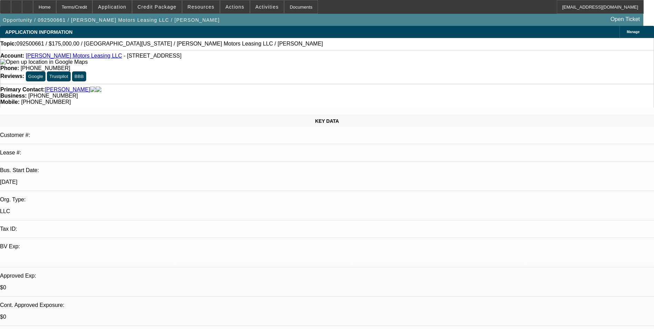
select select "0"
select select "2"
select select "0.1"
select select "4"
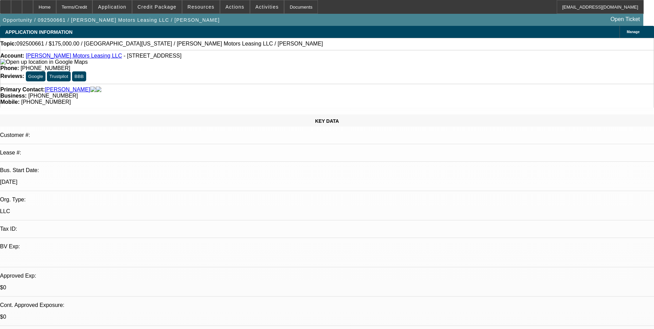
scroll to position [310, 0]
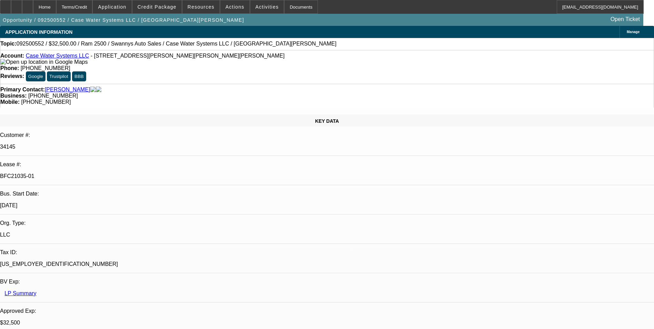
select select "0"
select select "2"
select select "0.1"
select select "0"
select select "2"
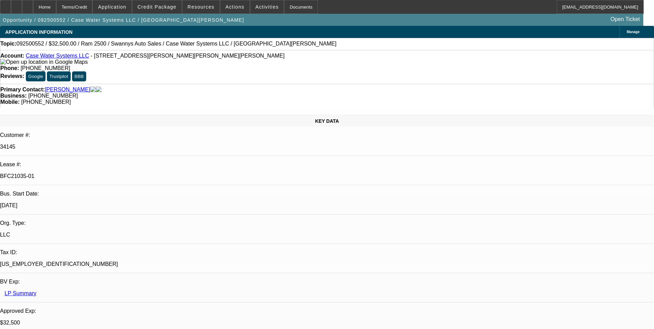
select select "0"
select select "2"
select select "0"
select select "1"
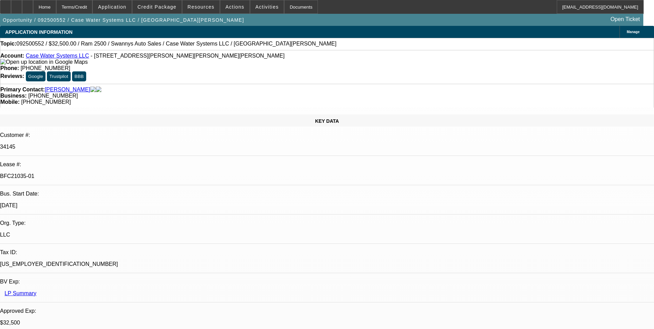
select select "2"
select select "4"
select select "1"
select select "2"
select select "6"
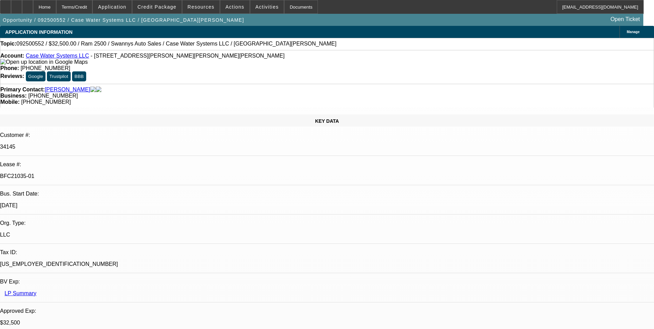
select select "1"
select select "2"
select select "6"
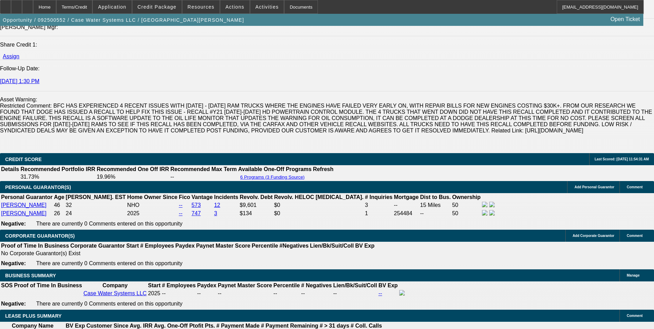
scroll to position [966, 0]
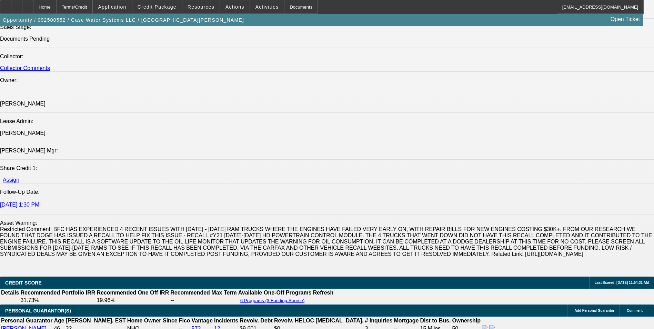
scroll to position [828, 0]
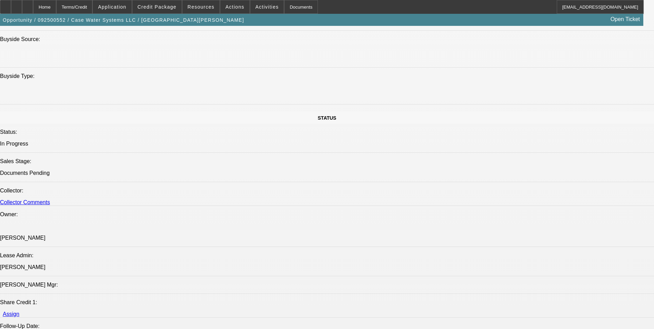
scroll to position [724, 0]
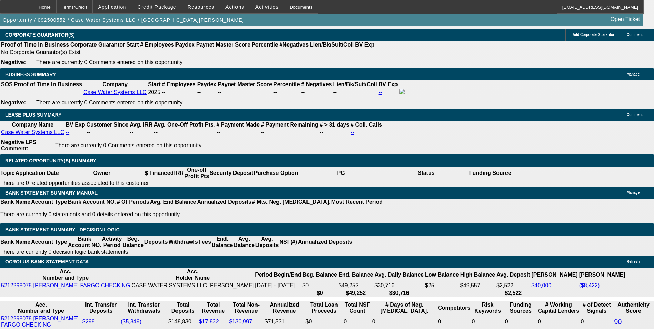
scroll to position [1172, 0]
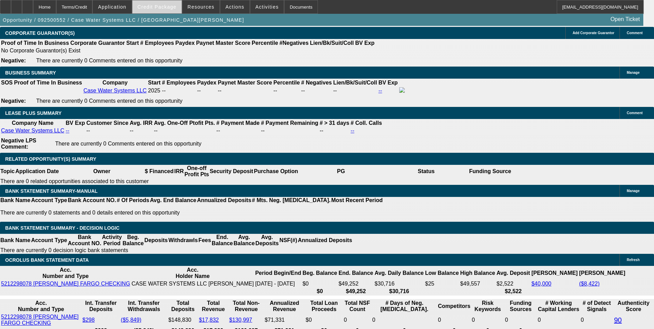
click at [164, 11] on span at bounding box center [156, 7] width 49 height 17
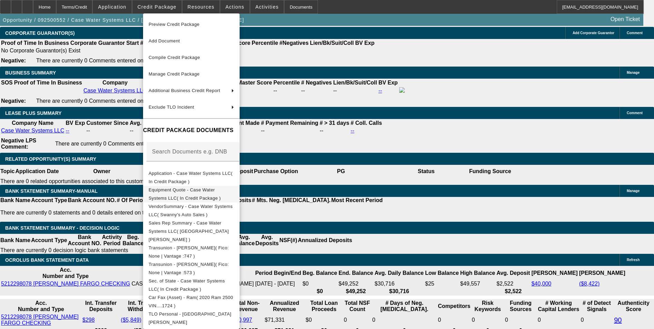
click at [202, 195] on span "Equipment Quote - Case Water Systems LLC( In Credit Package )" at bounding box center [192, 194] width 86 height 17
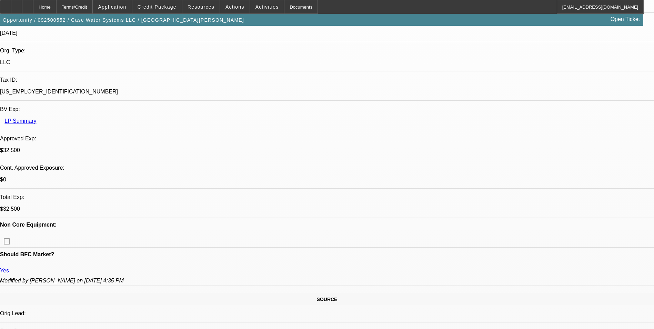
scroll to position [0, 0]
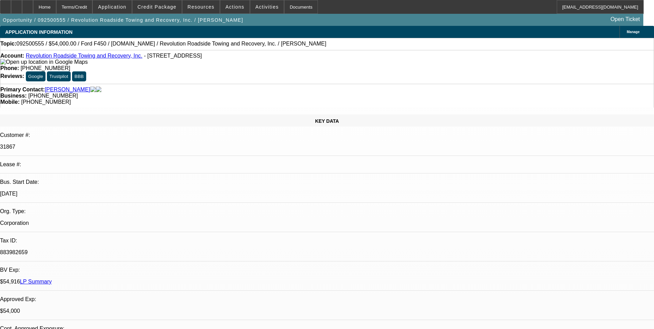
select select "0"
select select "2"
select select "0"
select select "2"
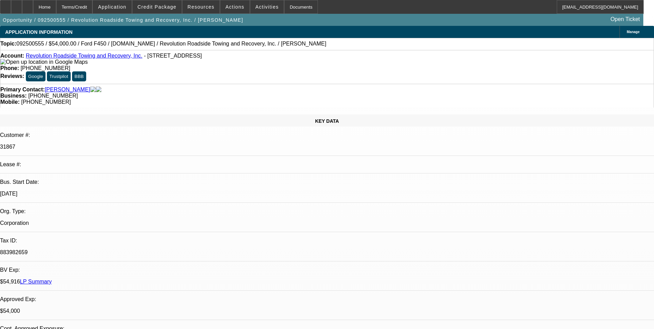
select select "0"
select select "2"
select select "0"
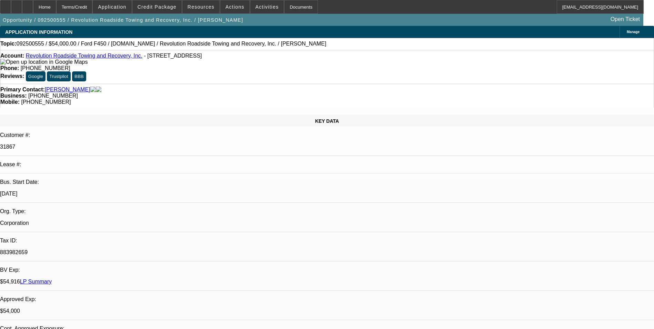
select select "0"
select select "1"
select select "2"
select select "6"
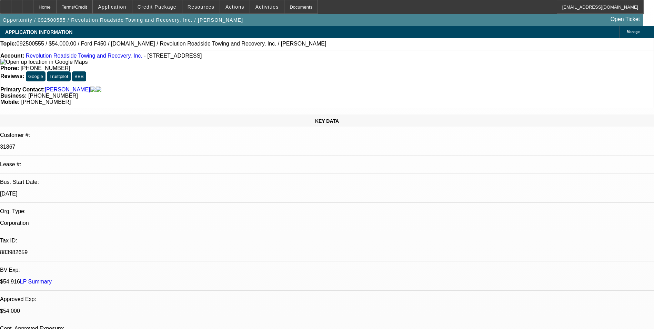
select select "1"
select select "2"
select select "6"
select select "1"
select select "2"
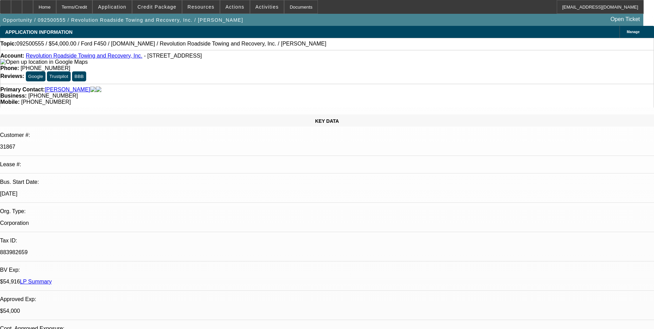
select select "6"
select select "1"
select select "6"
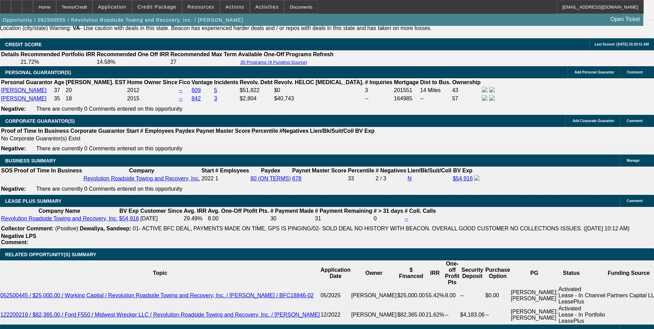
scroll to position [1069, 0]
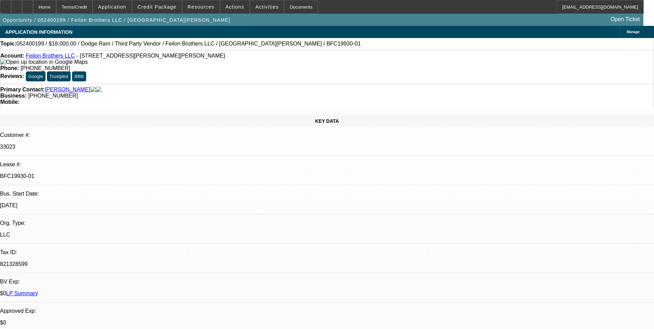
select select "0"
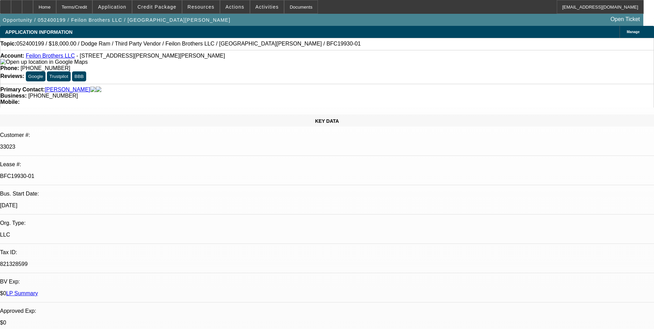
select select "0"
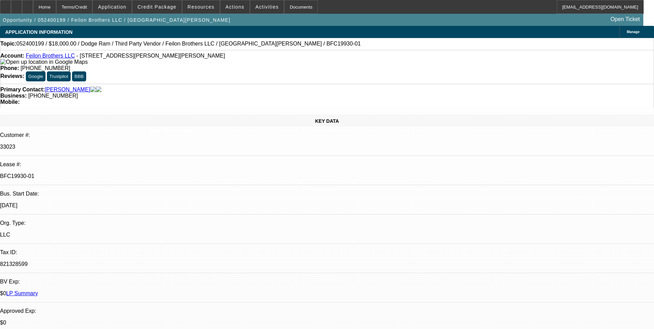
select select "0"
select select "1"
select select "6"
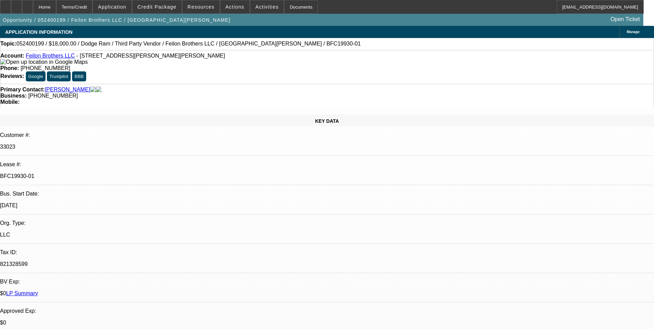
select select "1"
select select "6"
select select "1"
select select "3"
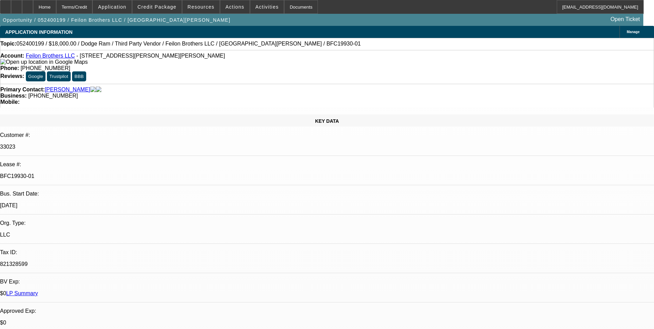
select select "6"
select select "1"
select select "3"
select select "6"
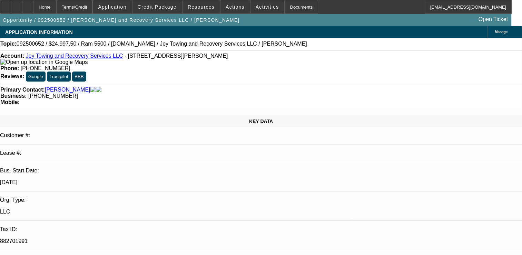
select select "0"
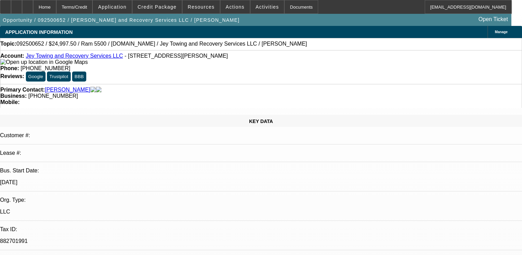
select select "0"
select select "0.1"
select select "1"
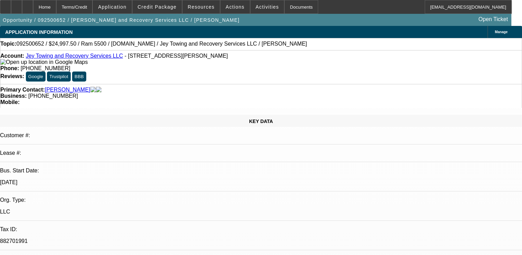
select select "2"
select select "1"
select select "2"
select select "1"
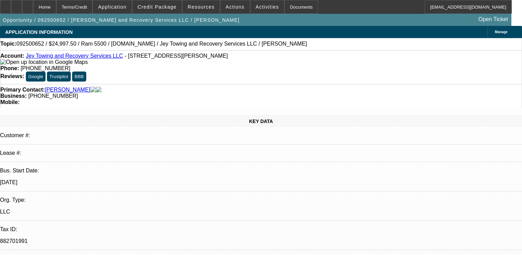
select select "1"
select select "2"
select select "4"
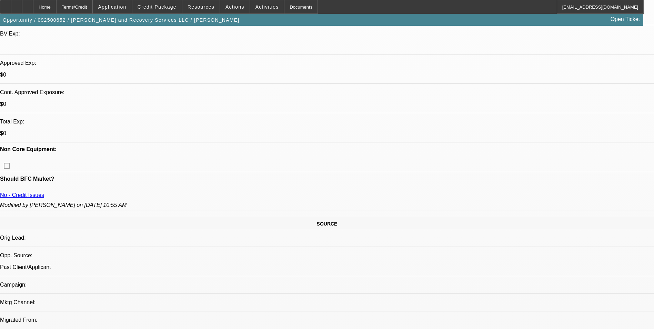
scroll to position [138, 0]
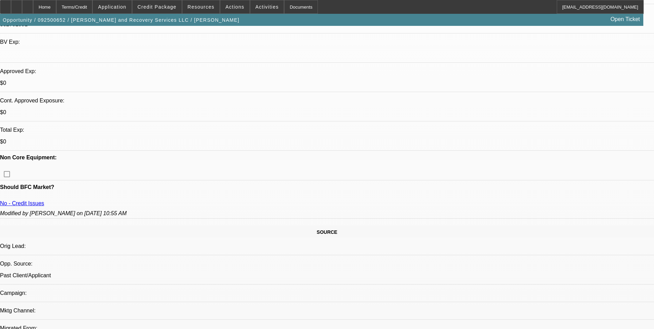
scroll to position [241, 0]
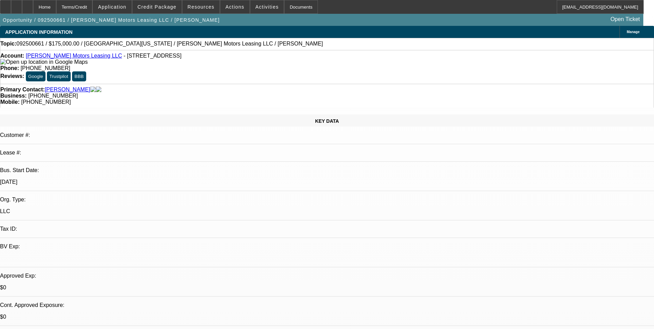
select select "0"
select select "2"
select select "0.1"
select select "4"
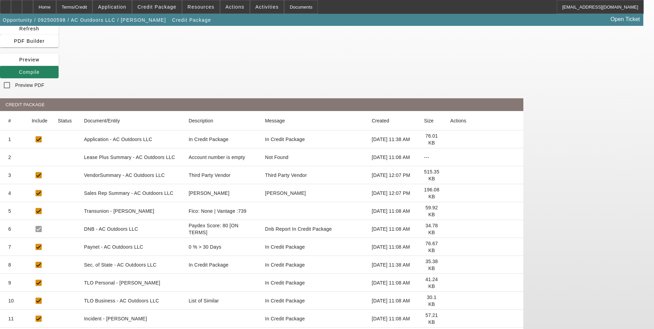
scroll to position [40, 0]
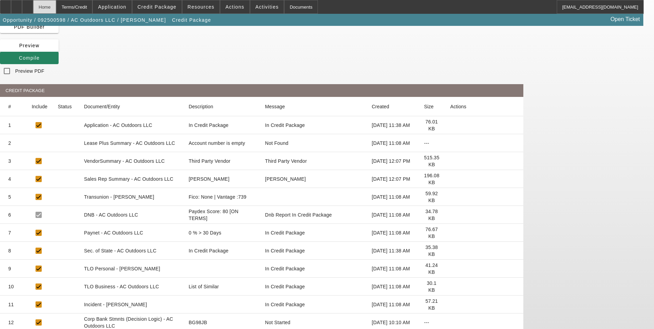
click at [56, 6] on div "Home" at bounding box center [44, 7] width 23 height 14
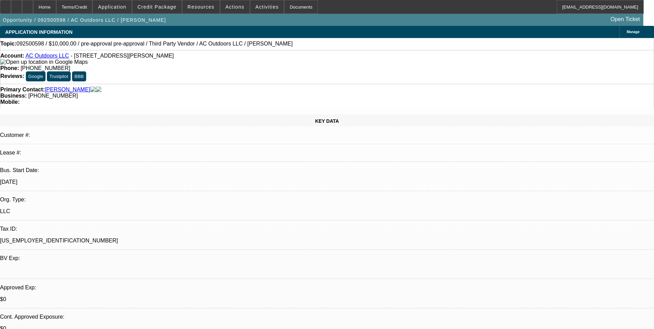
select select "0"
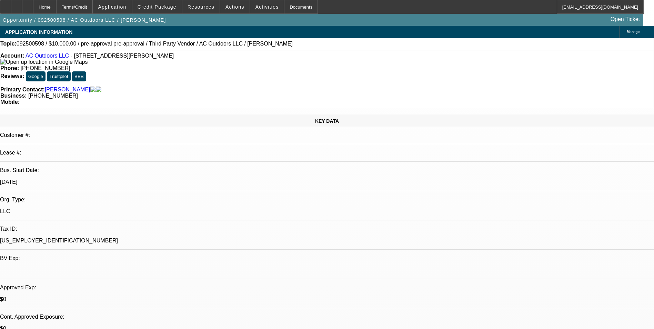
select select "0"
select select "1"
select select "2"
select select "6"
select select "1"
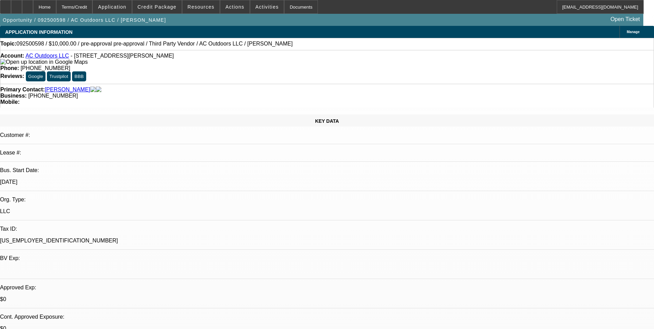
select select "2"
select select "6"
drag, startPoint x: 512, startPoint y: 263, endPoint x: 494, endPoint y: 263, distance: 17.9
copy td "W7LYJY"
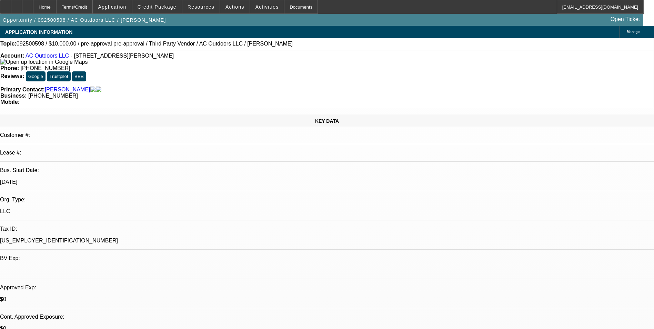
click at [631, 19] on link "Open Ticket" at bounding box center [625, 19] width 35 height 12
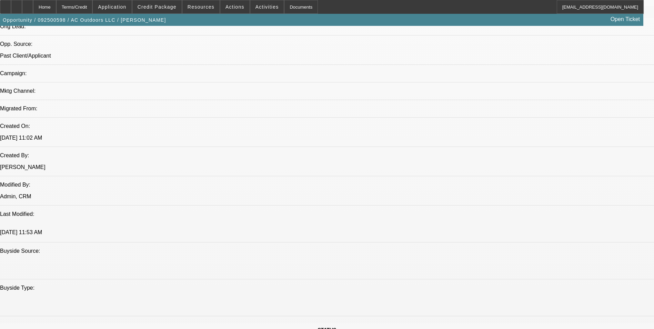
scroll to position [345, 0]
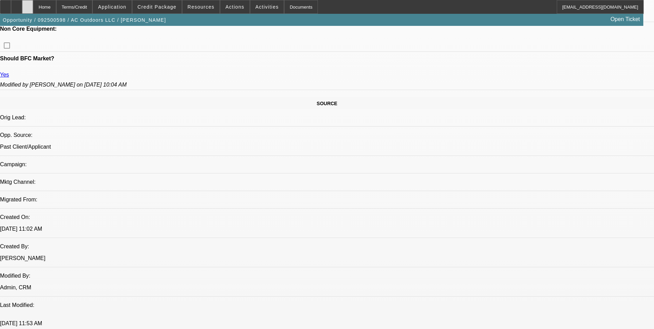
click at [33, 4] on div at bounding box center [27, 7] width 11 height 14
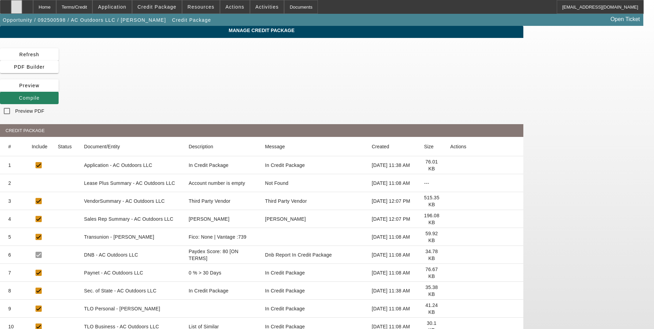
click at [22, 9] on div at bounding box center [16, 7] width 11 height 14
click at [28, 4] on icon at bounding box center [28, 4] width 0 height 0
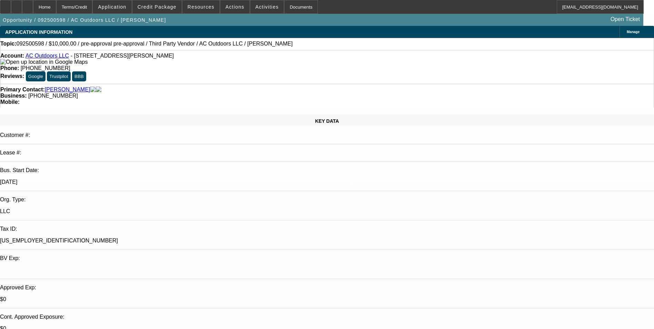
select select "0"
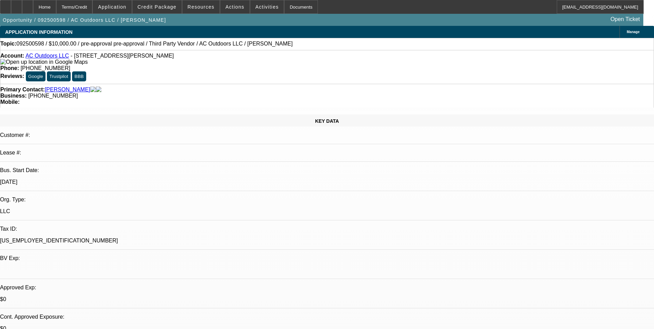
select select "0"
select select "1"
select select "2"
select select "6"
select select "1"
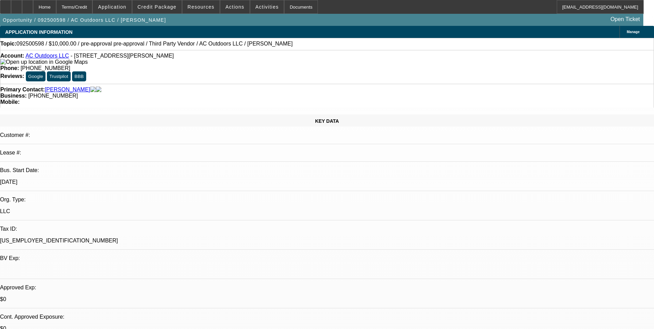
select select "2"
select select "6"
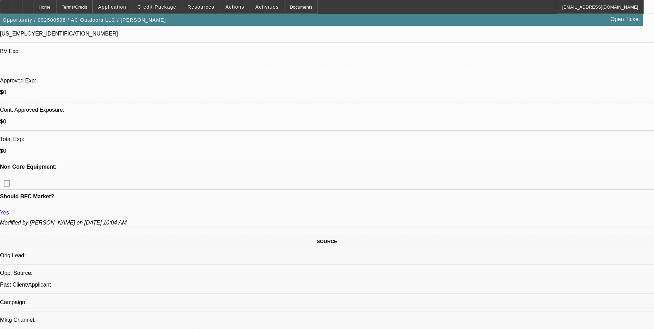
scroll to position [414, 0]
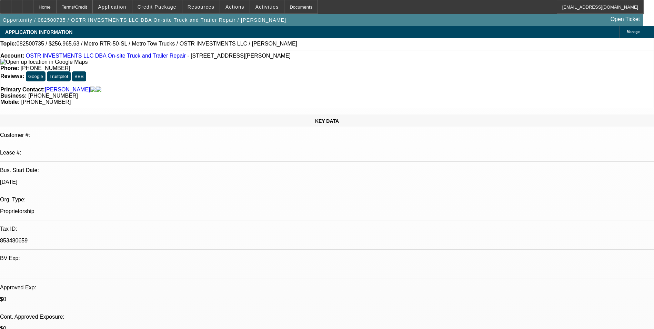
select select "0"
select select "2"
select select "0.1"
select select "1"
select select "2"
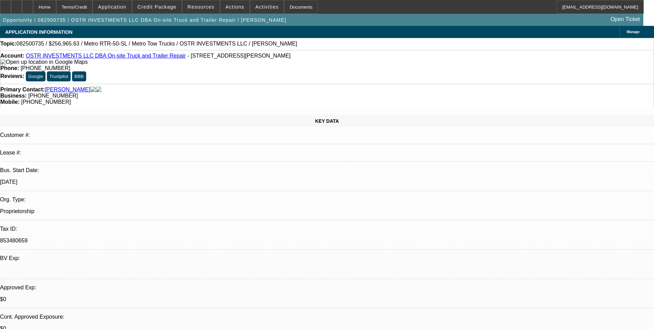
select select "4"
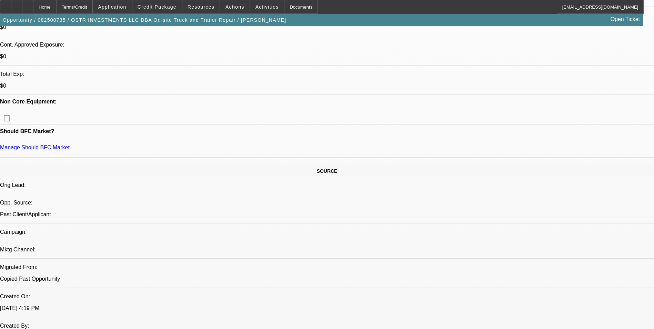
scroll to position [276, 0]
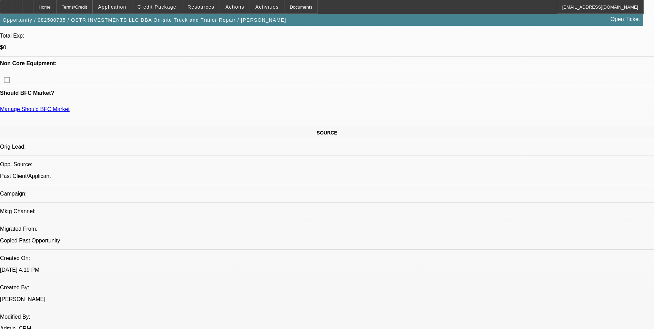
scroll to position [69, 0]
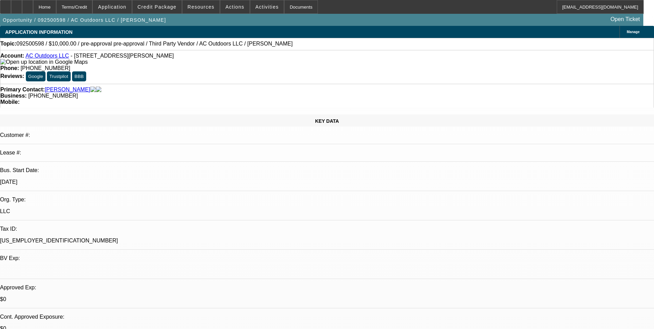
select select "0"
select select "2"
select select "0"
select select "6"
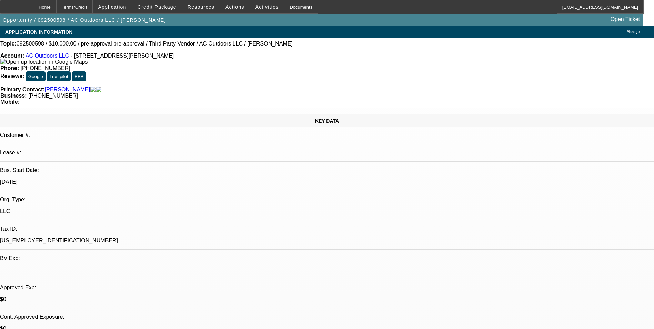
select select "0"
select select "2"
select select "0"
select select "6"
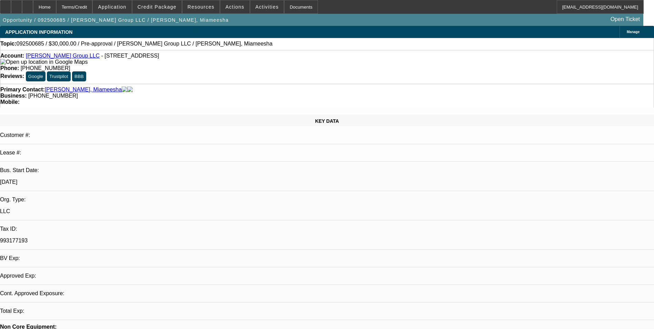
select select "0"
select select "2"
select select "0.1"
select select "1"
select select "2"
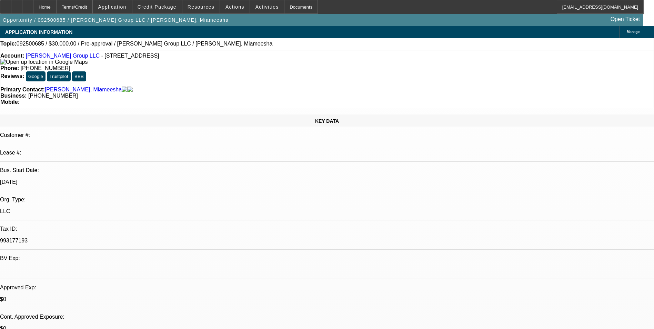
select select "4"
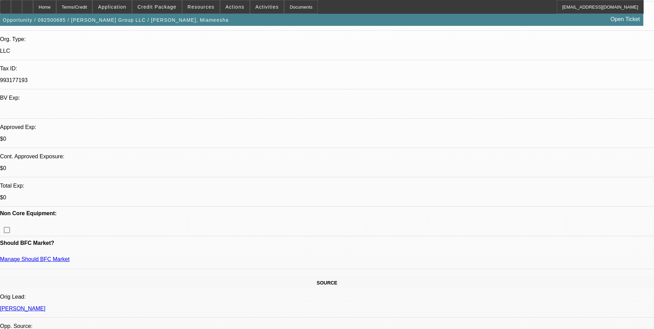
scroll to position [172, 0]
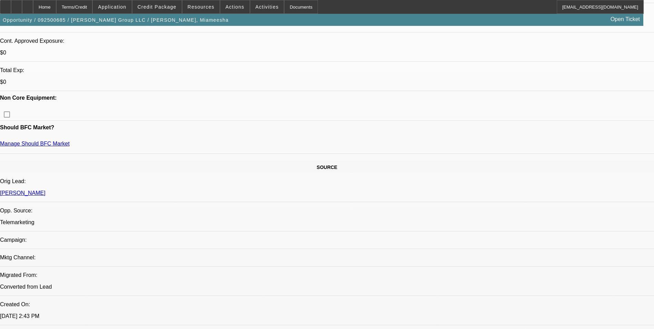
scroll to position [517, 0]
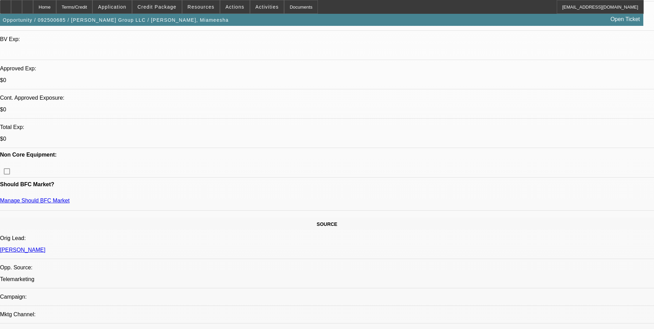
scroll to position [207, 0]
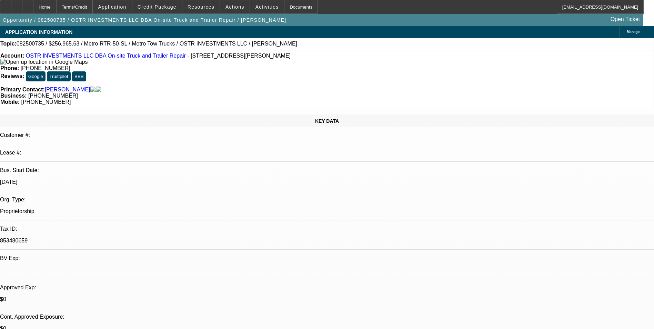
select select "0"
select select "2"
select select "0.1"
select select "4"
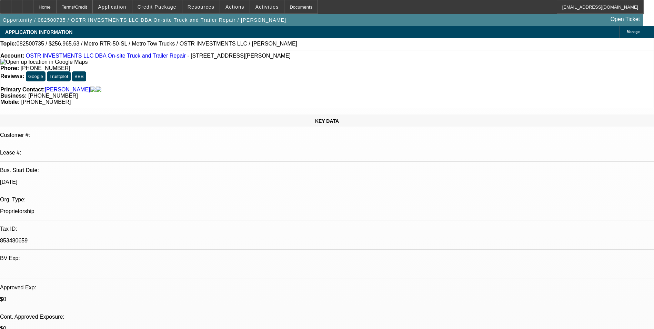
scroll to position [69, 0]
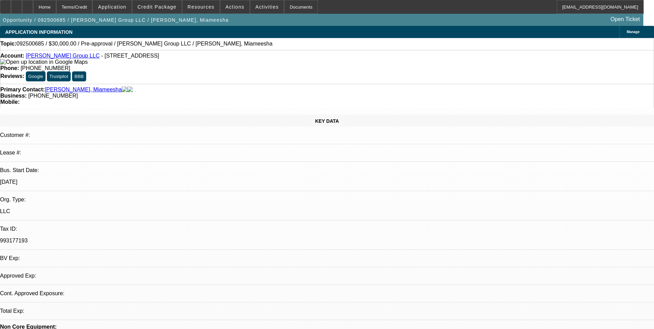
select select "0"
select select "2"
select select "0.1"
select select "1"
select select "2"
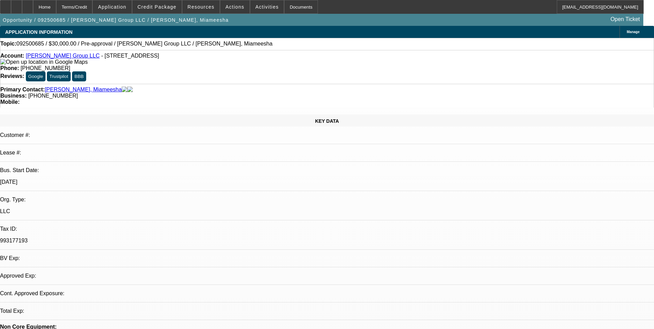
select select "4"
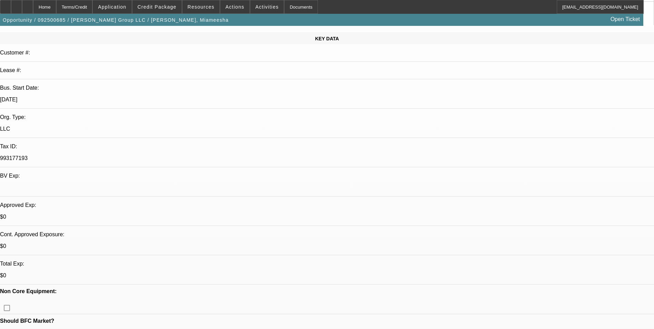
scroll to position [69, 0]
